Goal: Check status

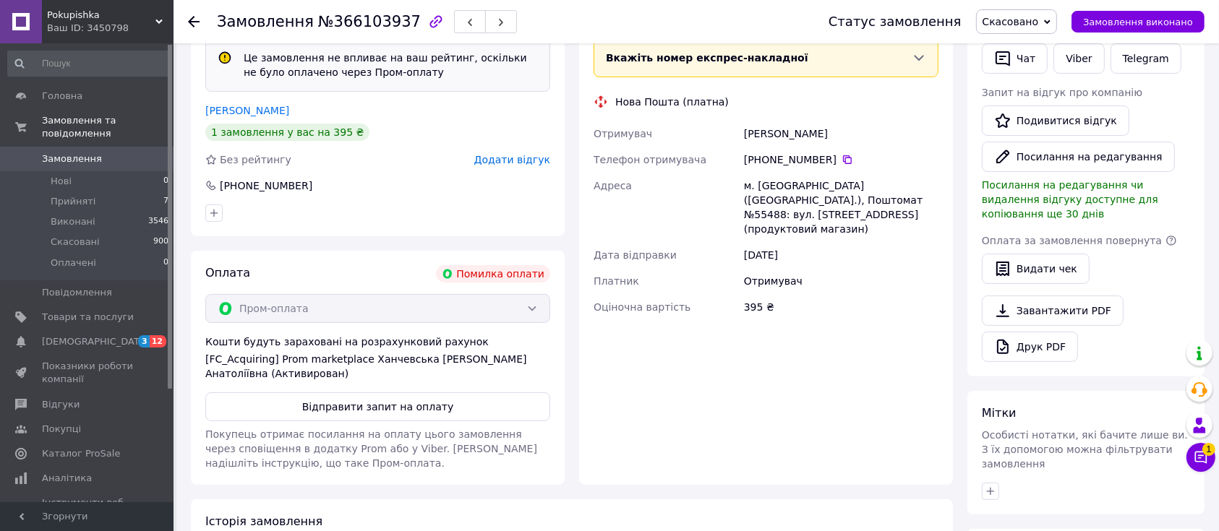
scroll to position [482, 0]
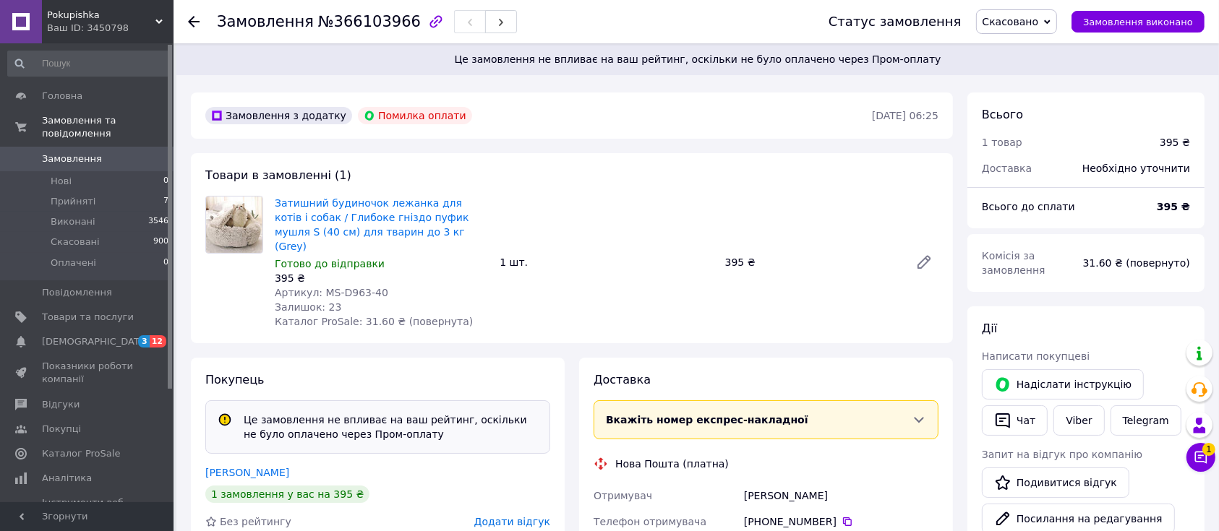
scroll to position [289, 0]
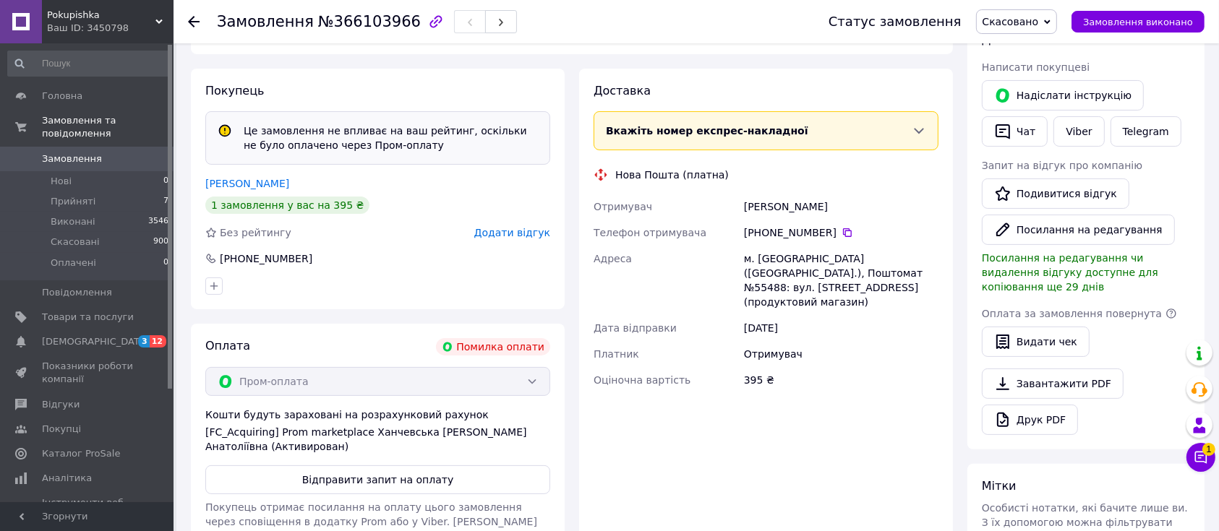
click at [781, 194] on div "[PERSON_NAME]" at bounding box center [841, 207] width 200 height 26
drag, startPoint x: 781, startPoint y: 187, endPoint x: 595, endPoint y: 162, distance: 187.5
click at [777, 194] on div "[PERSON_NAME]" at bounding box center [841, 207] width 200 height 26
click at [111, 147] on link "Замовлення 0" at bounding box center [88, 159] width 177 height 25
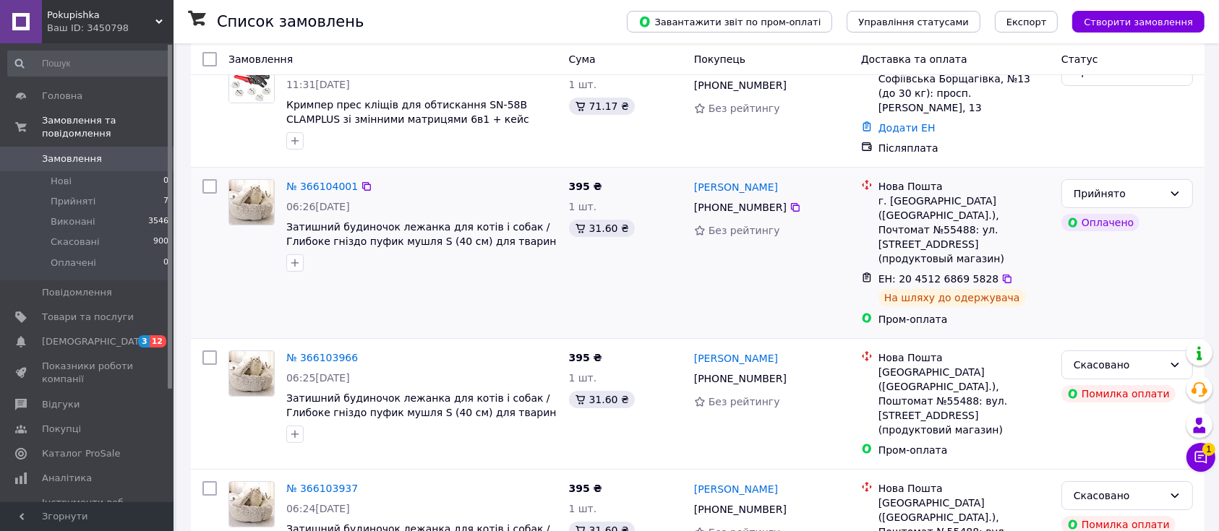
scroll to position [96, 0]
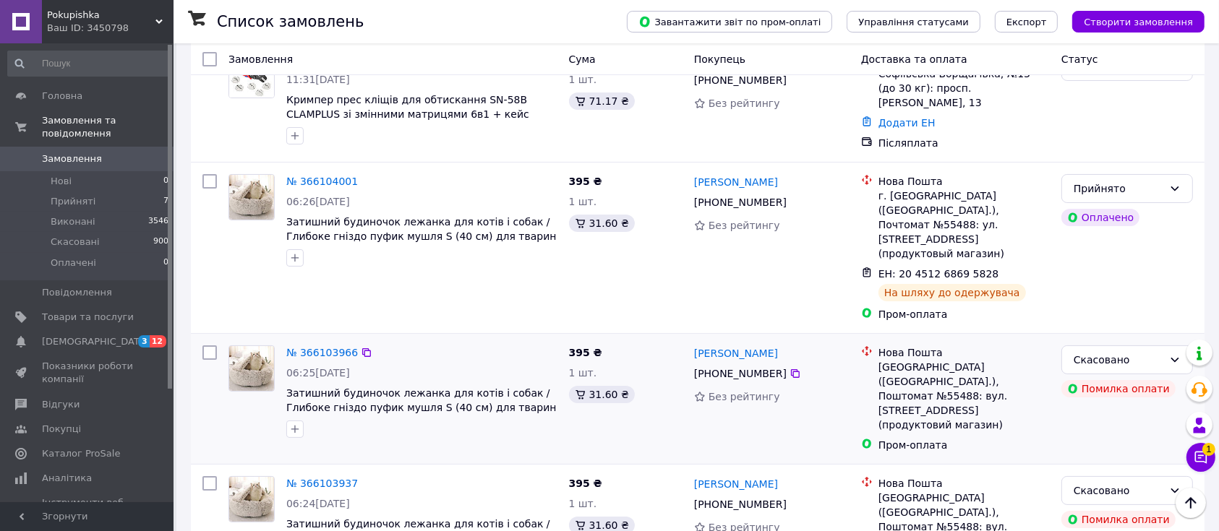
click at [492, 344] on div "№ 366103966" at bounding box center [422, 352] width 274 height 17
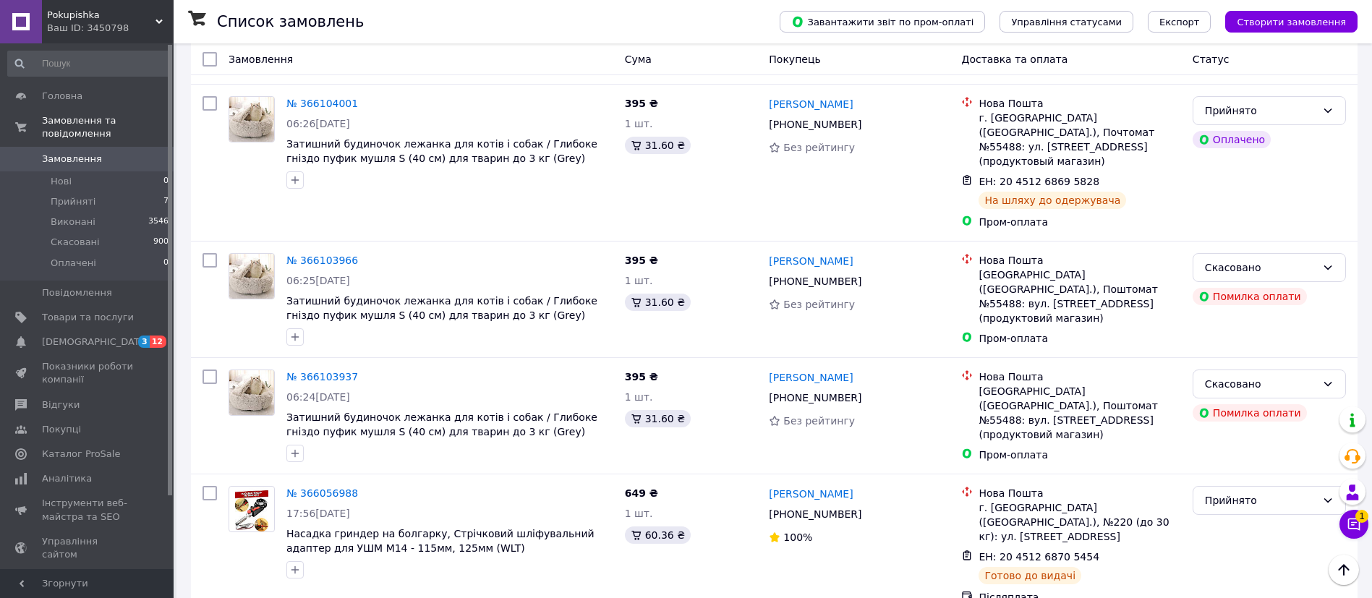
scroll to position [145, 0]
